Goal: Information Seeking & Learning: Learn about a topic

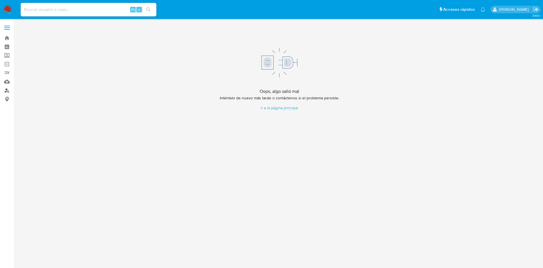
click at [6, 87] on link "Buscador de personas" at bounding box center [33, 90] width 67 height 9
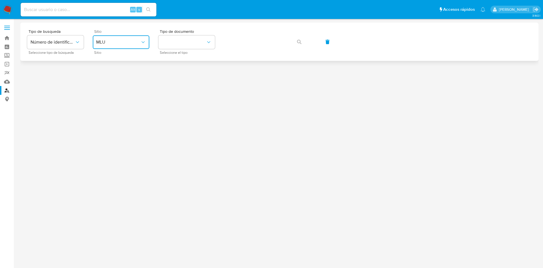
click at [112, 45] on button "MLU" at bounding box center [121, 42] width 57 height 14
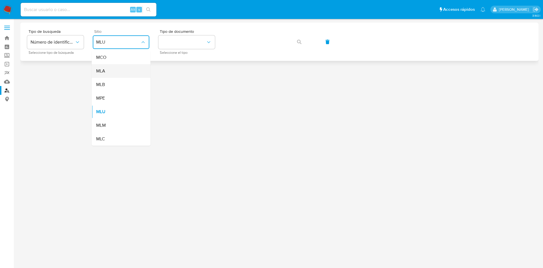
click at [107, 72] on div "MLA" at bounding box center [119, 71] width 46 height 14
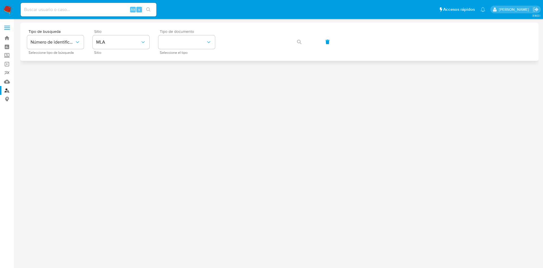
click at [172, 49] on div "Tipo de documento Seleccione el tipo" at bounding box center [186, 41] width 57 height 25
click at [182, 40] on button "identificationType" at bounding box center [186, 42] width 57 height 14
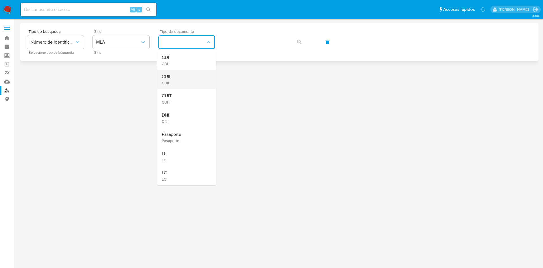
click at [180, 74] on div "CUIL CUIL" at bounding box center [185, 79] width 46 height 19
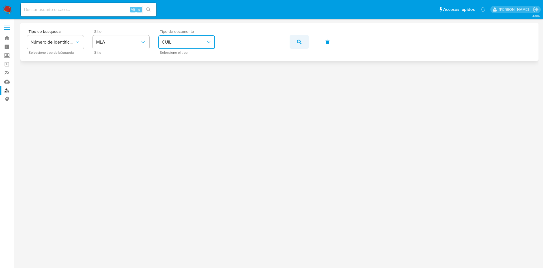
click at [298, 39] on span "button" at bounding box center [299, 42] width 5 height 12
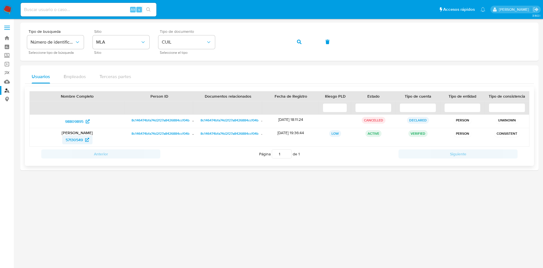
click at [77, 135] on span "57130549" at bounding box center [74, 139] width 17 height 9
click at [177, 40] on div "Tipo de busqueda Número de identificación Seleccione tipo de búsqueda Sitio MLA…" at bounding box center [279, 41] width 505 height 25
click at [298, 44] on span "button" at bounding box center [299, 42] width 5 height 12
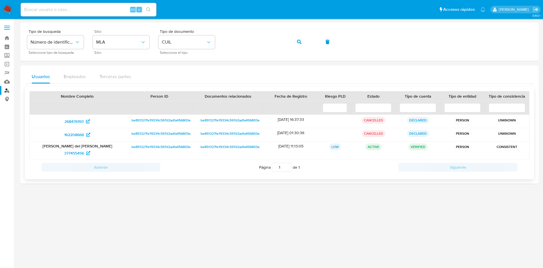
click at [87, 147] on p "Patricia del Carmen Parreño" at bounding box center [77, 145] width 87 height 5
click at [78, 151] on span "377455456" at bounding box center [74, 153] width 20 height 9
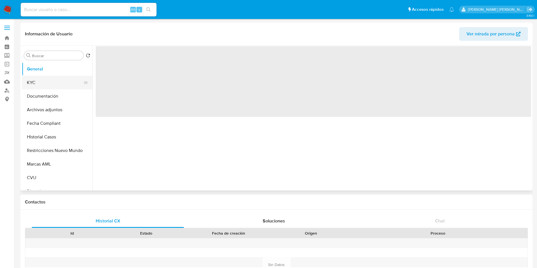
select select "10"
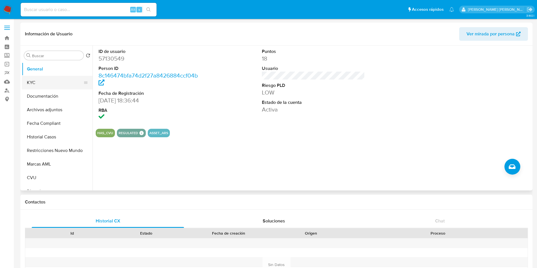
click at [48, 81] on button "KYC" at bounding box center [55, 83] width 66 height 14
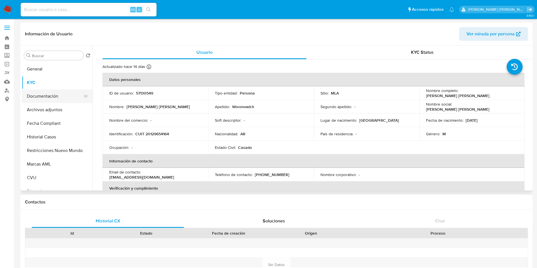
click at [48, 95] on button "Documentación" at bounding box center [55, 96] width 66 height 14
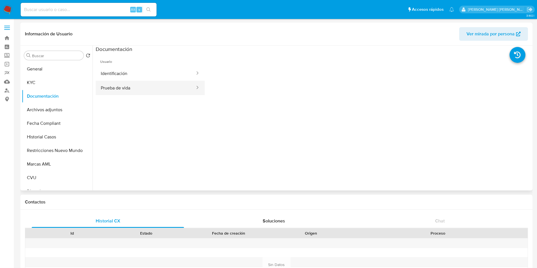
click at [130, 83] on button "Prueba de vida" at bounding box center [146, 88] width 100 height 14
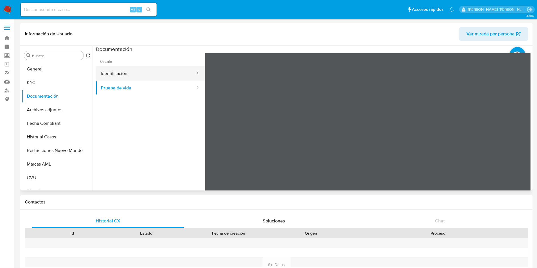
click at [127, 71] on button "Identificación" at bounding box center [146, 73] width 100 height 14
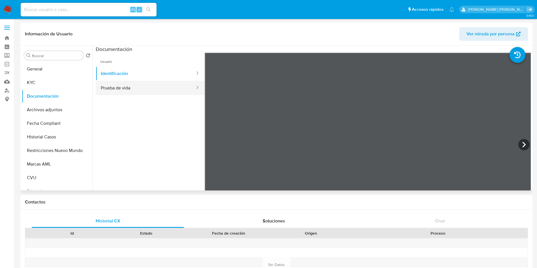
click at [133, 91] on button "Prueba de vida" at bounding box center [146, 88] width 100 height 14
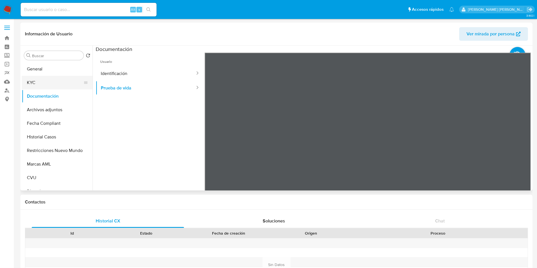
click at [46, 84] on button "KYC" at bounding box center [55, 83] width 66 height 14
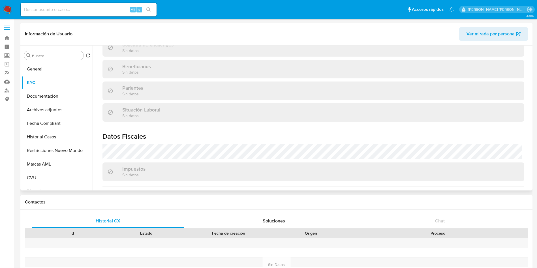
scroll to position [255, 0]
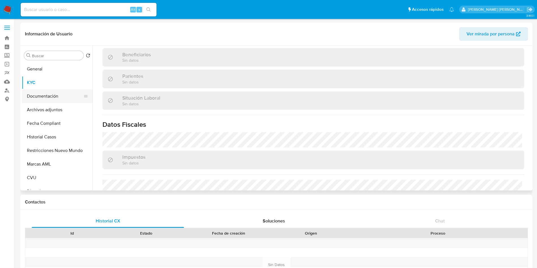
click at [48, 98] on button "Documentación" at bounding box center [55, 96] width 66 height 14
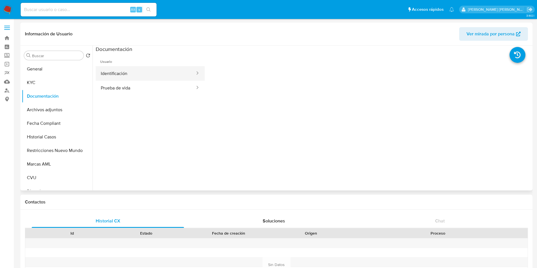
click at [111, 78] on button "Identificación" at bounding box center [146, 73] width 100 height 14
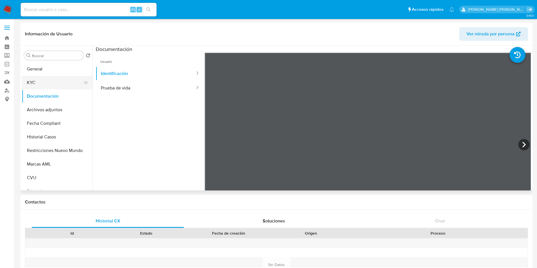
click at [52, 85] on button "KYC" at bounding box center [55, 83] width 66 height 14
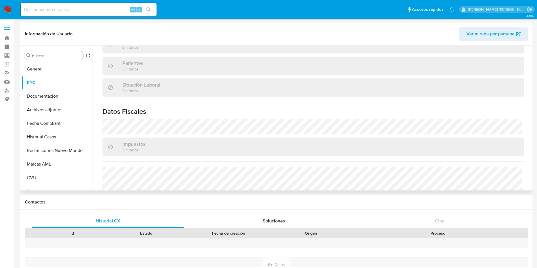
scroll to position [293, 0]
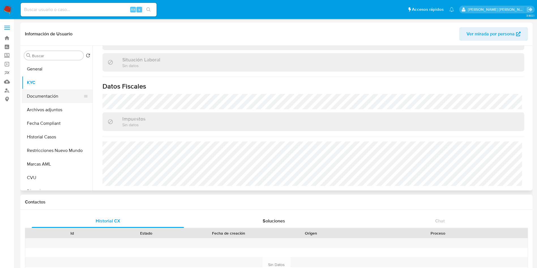
click at [50, 94] on button "Documentación" at bounding box center [55, 96] width 66 height 14
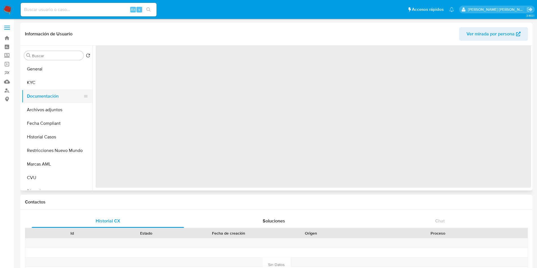
scroll to position [0, 0]
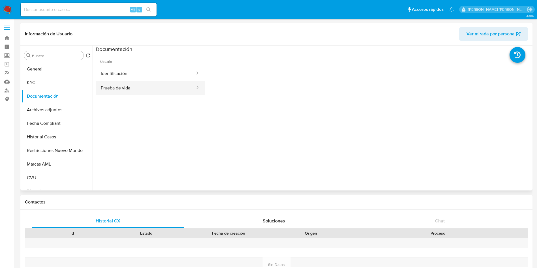
click at [113, 91] on button "Prueba de vida" at bounding box center [146, 88] width 100 height 14
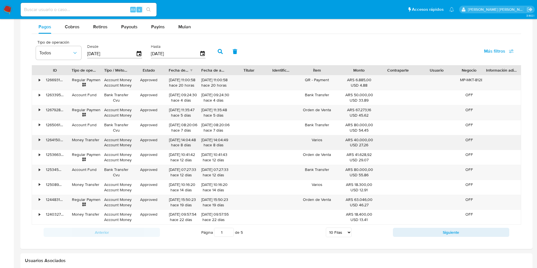
scroll to position [382, 0]
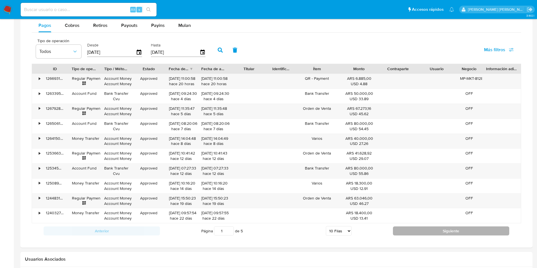
click at [416, 226] on button "Siguiente" at bounding box center [451, 230] width 116 height 9
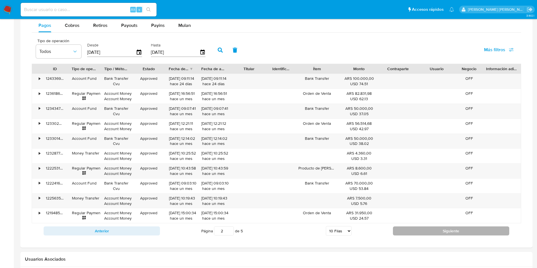
click at [411, 233] on button "Siguiente" at bounding box center [451, 230] width 116 height 9
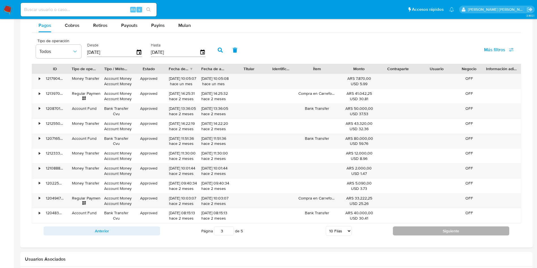
click at [411, 233] on button "Siguiente" at bounding box center [451, 230] width 116 height 9
type input "4"
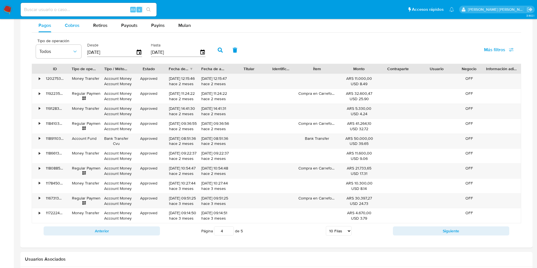
click at [69, 26] on span "Cobros" at bounding box center [72, 25] width 15 height 7
select select "10"
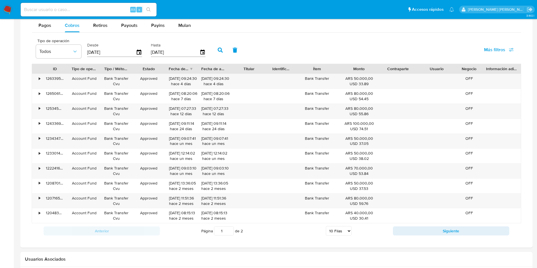
click at [417, 225] on div "Anterior Página 1 de 2 5 Filas 10 Filas 20 Filas 25 Filas 50 Filas 100 Filas Si…" at bounding box center [276, 230] width 489 height 15
click at [417, 227] on button "Siguiente" at bounding box center [451, 230] width 116 height 9
type input "2"
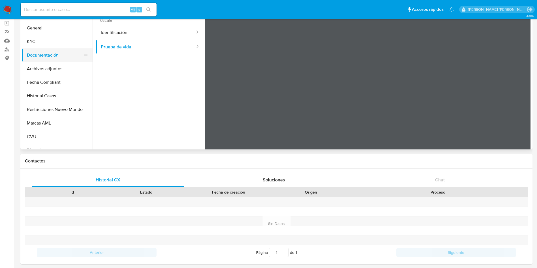
scroll to position [0, 0]
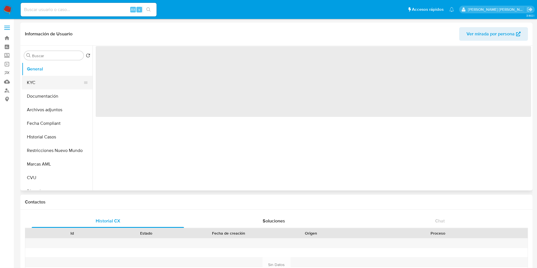
click at [64, 80] on button "KYC" at bounding box center [55, 83] width 66 height 14
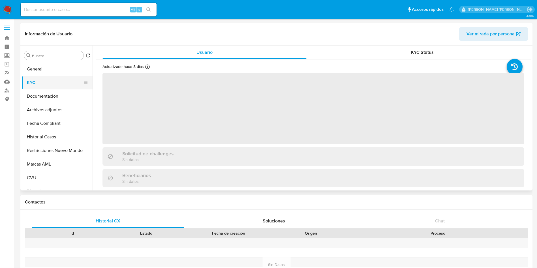
select select "10"
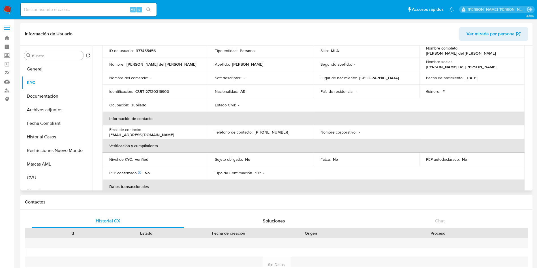
scroll to position [85, 0]
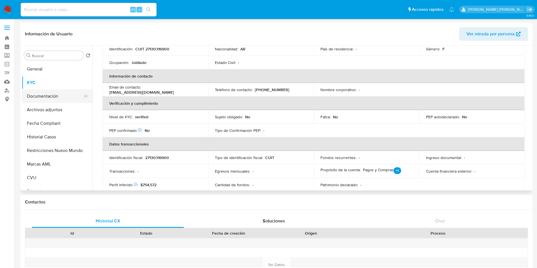
click at [35, 95] on button "Documentación" at bounding box center [55, 96] width 66 height 14
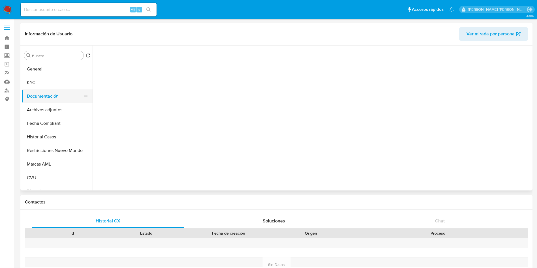
scroll to position [0, 0]
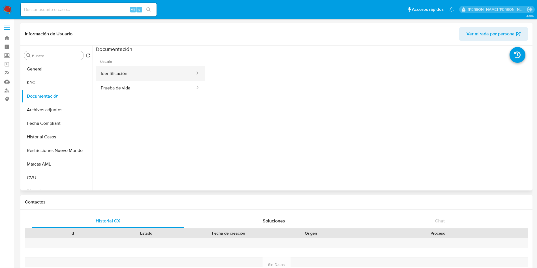
click at [122, 78] on button "Identificación" at bounding box center [146, 73] width 100 height 14
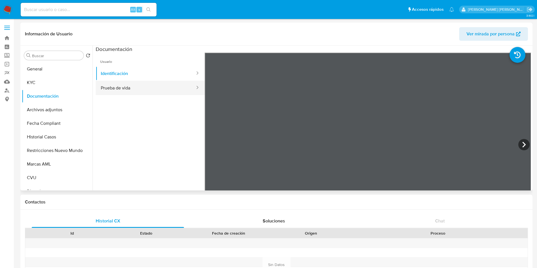
click at [126, 85] on button "Prueba de vida" at bounding box center [146, 88] width 100 height 14
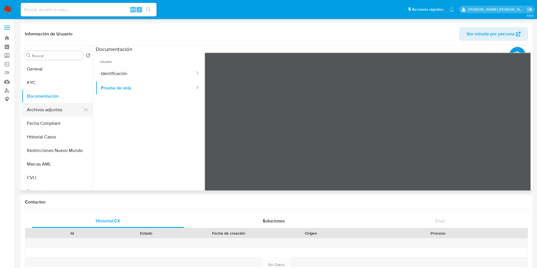
click at [65, 109] on button "Archivos adjuntos" at bounding box center [55, 110] width 66 height 14
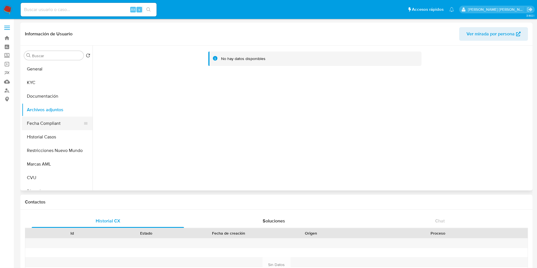
click at [62, 123] on button "Fecha Compliant" at bounding box center [55, 124] width 66 height 14
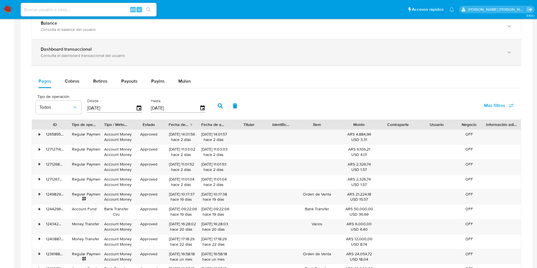
scroll to position [339, 0]
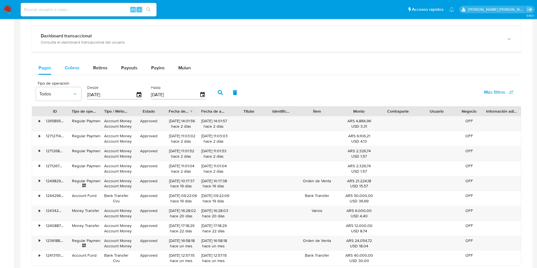
click at [65, 72] on div "Cobros" at bounding box center [72, 68] width 15 height 14
select select "10"
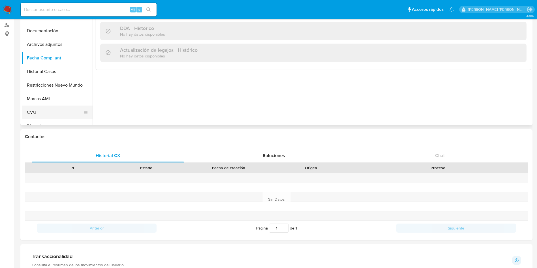
scroll to position [0, 0]
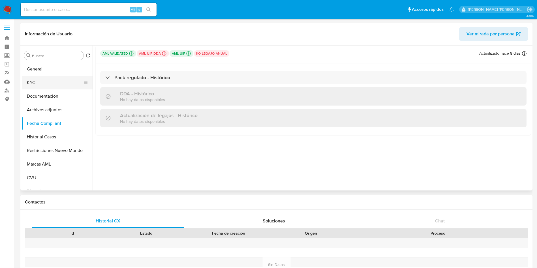
drag, startPoint x: 47, startPoint y: 83, endPoint x: 51, endPoint y: 88, distance: 7.2
click at [47, 83] on button "KYC" at bounding box center [55, 83] width 66 height 14
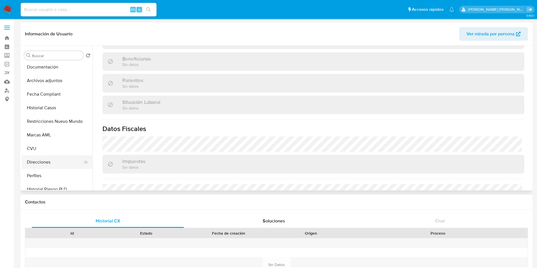
scroll to position [42, 0]
click at [47, 149] on button "Direcciones" at bounding box center [55, 149] width 66 height 14
